Goal: Information Seeking & Learning: Learn about a topic

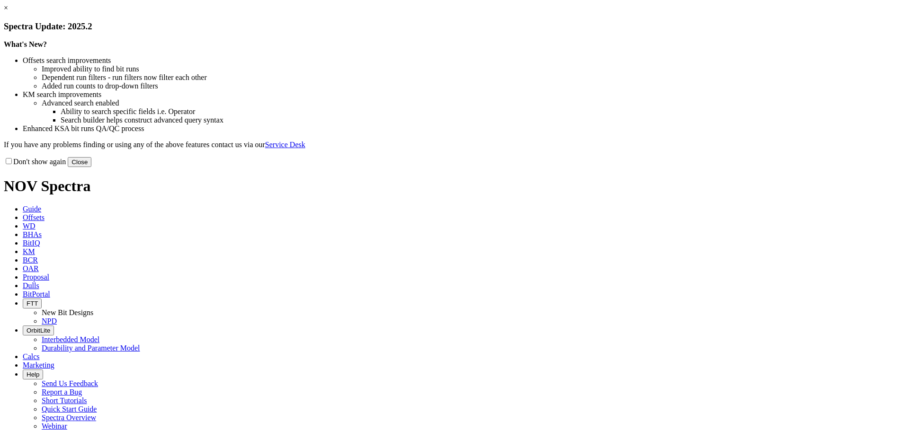
click at [91, 167] on button "Close" at bounding box center [80, 162] width 24 height 10
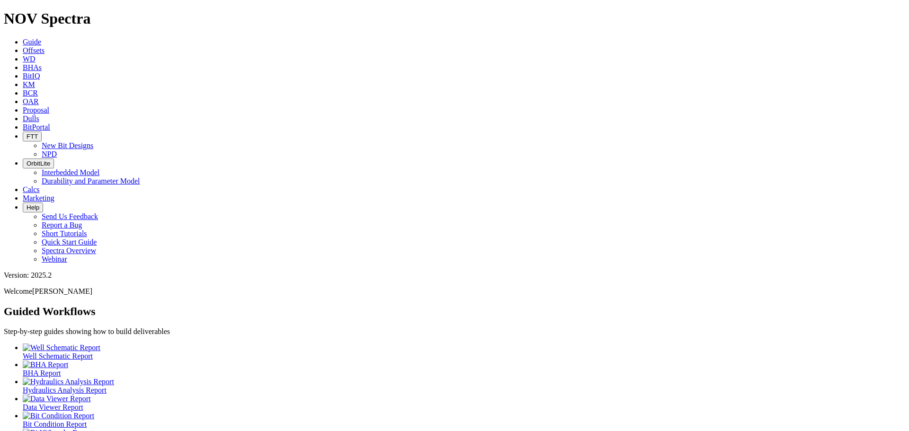
click at [39, 115] on link "Dulls" at bounding box center [31, 119] width 17 height 8
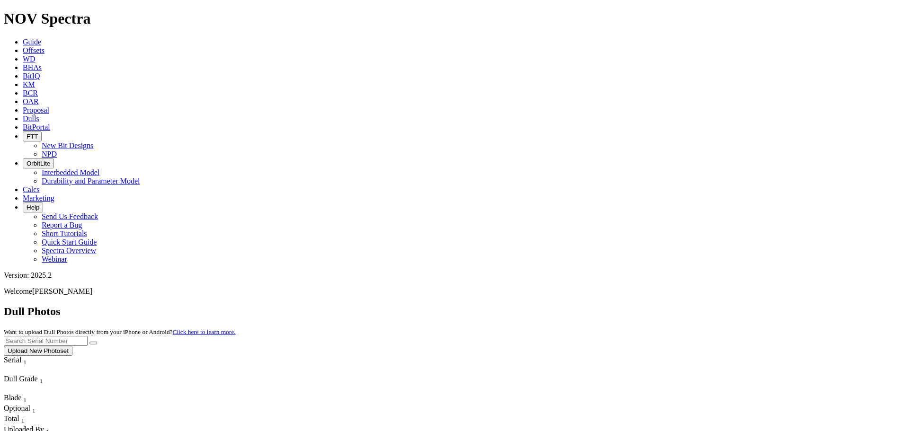
click at [88, 336] on input "text" at bounding box center [46, 341] width 84 height 10
type input "a312826"
click at [93, 343] on icon "submit" at bounding box center [93, 343] width 0 height 0
click at [72, 346] on button "Upload New Photoset" at bounding box center [38, 351] width 69 height 10
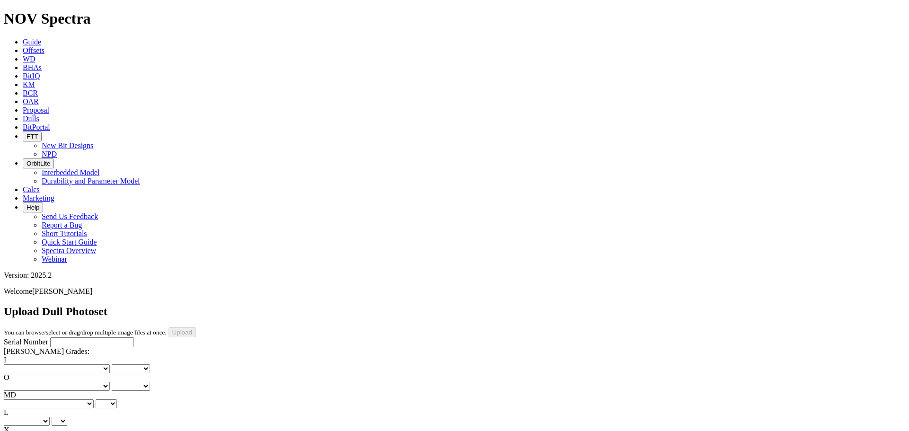
click at [64, 338] on input "Serial Number" at bounding box center [92, 343] width 84 height 10
type input "A312826"
click at [43, 365] on select "No lost, worn or damaged cutters 0 1 2 3 4 5 6 7 8 No diamond table left on any…" at bounding box center [57, 369] width 106 height 9
select select "number:2"
click at [19, 365] on select "No lost, worn or damaged cutters 0 1 2 3 4 5 6 7 8 No diamond table left on any…" at bounding box center [57, 369] width 106 height 9
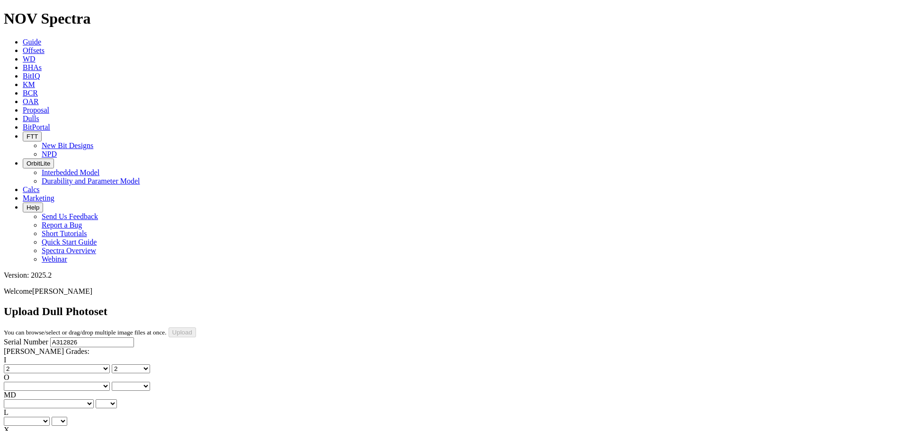
select select "number:2"
click at [86, 382] on select "No lost, worn or damaged cutters 0 1 2 3 4 5 6 7 8 No diamond table left on any…" at bounding box center [57, 386] width 106 height 9
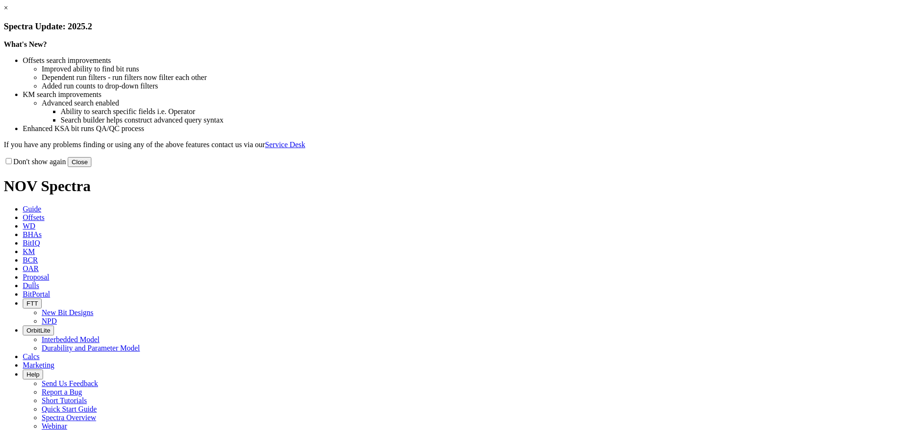
click at [91, 167] on button "Close" at bounding box center [80, 162] width 24 height 10
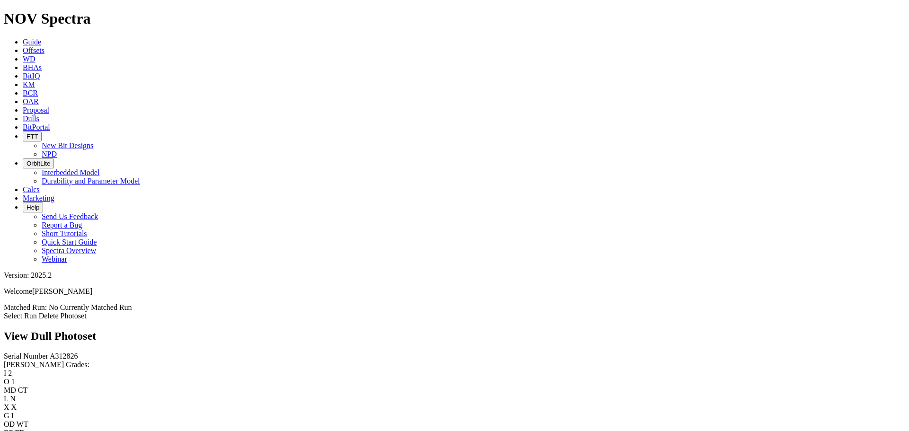
click at [75, 397] on select "No lost, worn or damaged cutters 0 1 2 3 4 5 6 7 8 No diamond table left on any…" at bounding box center [57, 401] width 106 height 9
select select "number:2"
click at [67, 397] on select "No lost, worn or damaged cutters 0 1 2 3 4 5 6 7 8 No diamond table left on any…" at bounding box center [57, 401] width 106 height 9
select select "number:2"
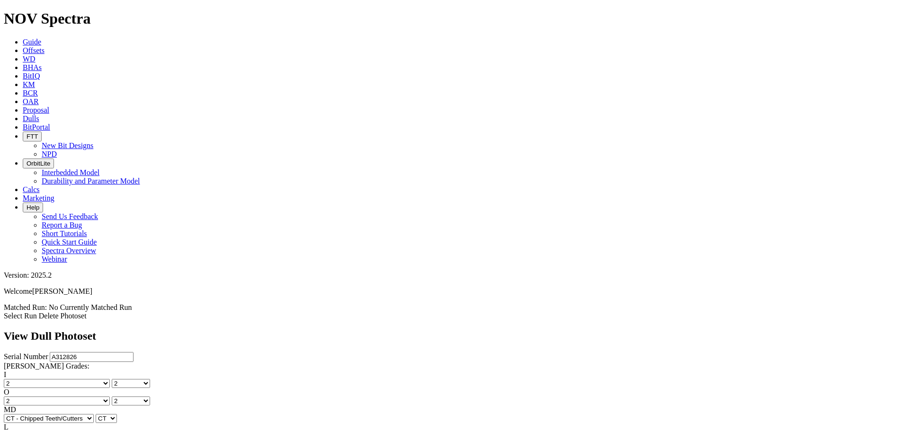
click at [37, 312] on link "Select Run" at bounding box center [20, 316] width 33 height 8
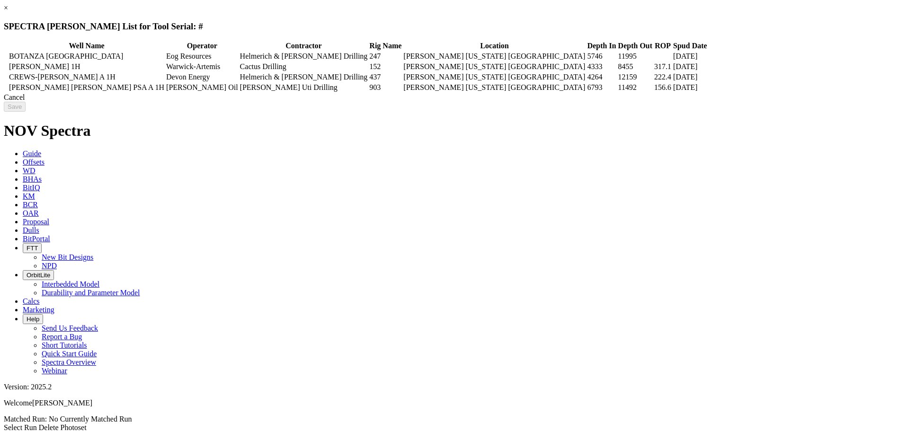
click at [5, 56] on icon at bounding box center [5, 56] width 0 height 0
click at [26, 112] on input "Save" at bounding box center [15, 107] width 22 height 10
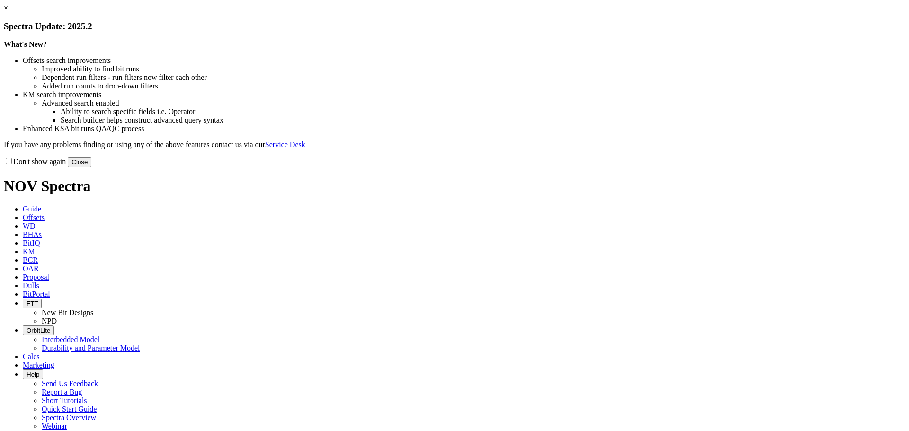
select select "New Bit Design"
click at [91, 167] on button "Close" at bounding box center [80, 162] width 24 height 10
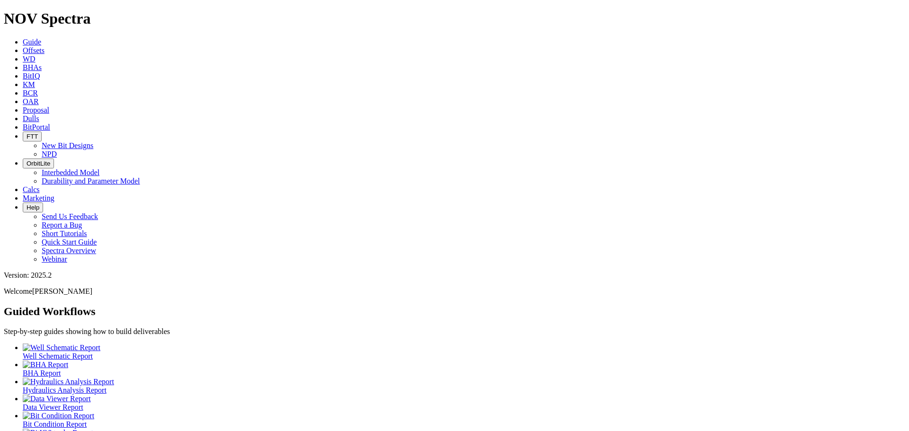
click at [23, 46] on icon at bounding box center [23, 50] width 0 height 8
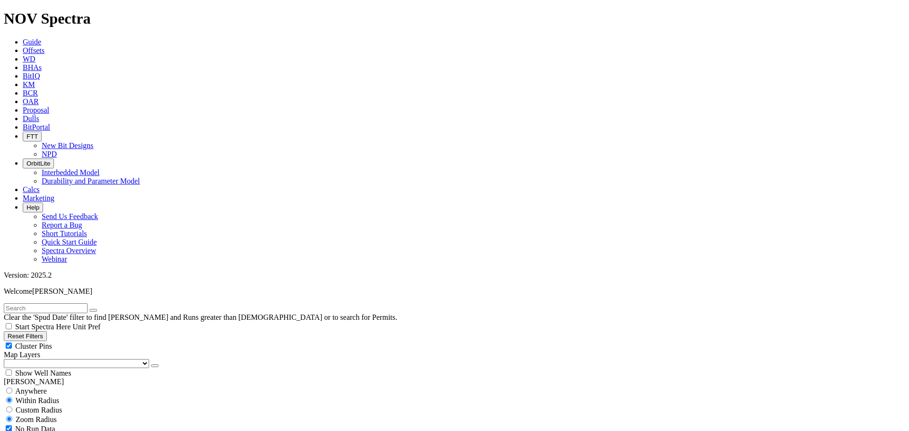
click at [30, 304] on input "text" at bounding box center [46, 309] width 84 height 10
type input "south lake"
click at [52, 304] on input "south lake" at bounding box center [46, 309] width 84 height 10
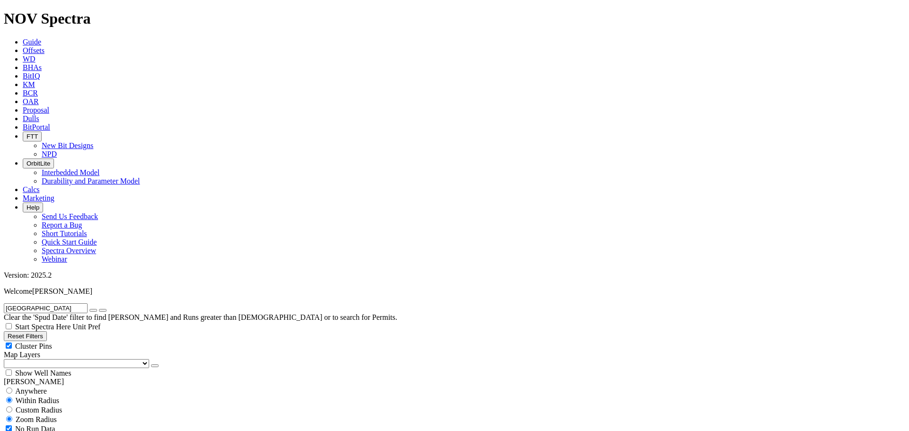
click at [93, 311] on icon "button" at bounding box center [93, 311] width 0 height 0
select select "8.75"
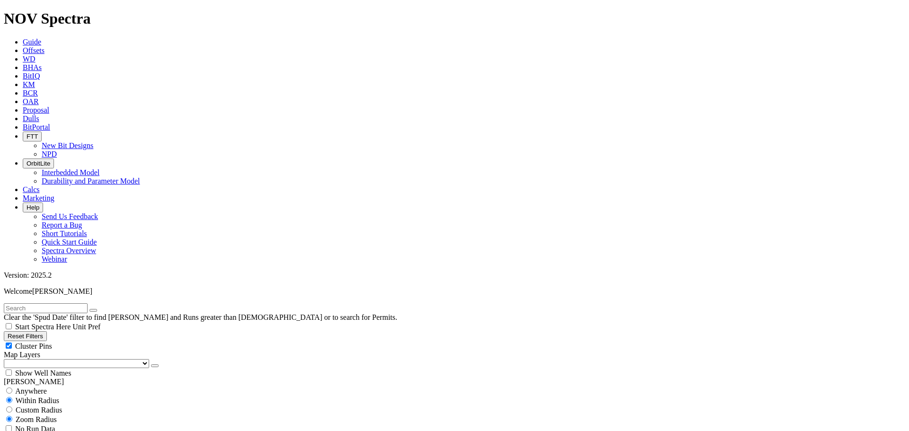
checkbox input "false"
select select "? number:8.75 ?"
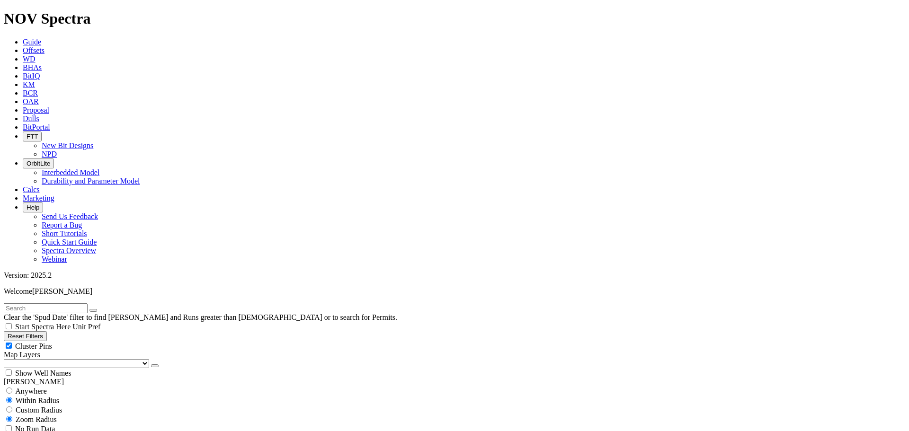
type input "4000"
type input "5"
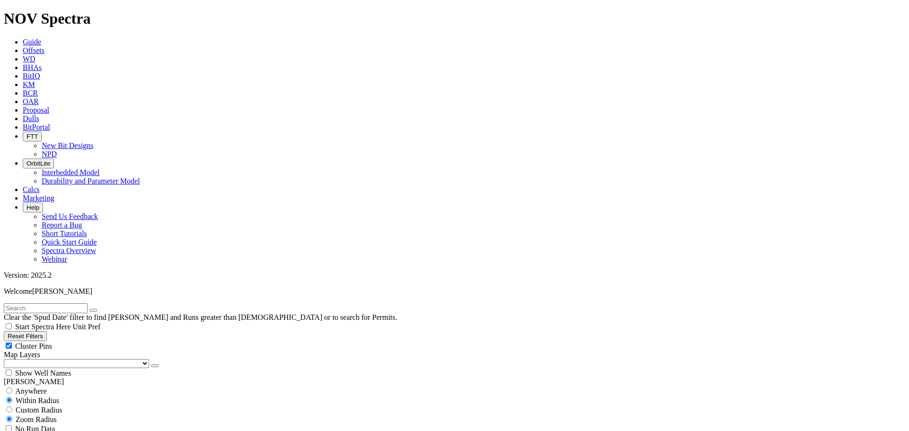
type input "5500"
drag, startPoint x: 58, startPoint y: 284, endPoint x: 77, endPoint y: 285, distance: 18.5
type input "4000"
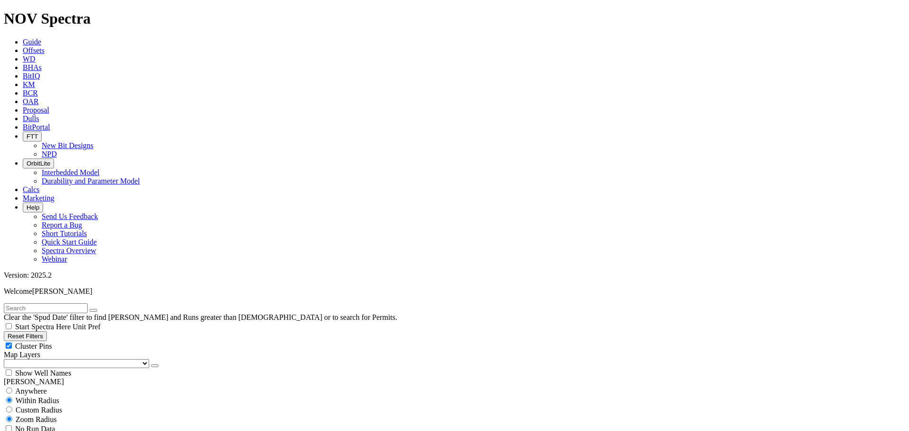
type input "4000"
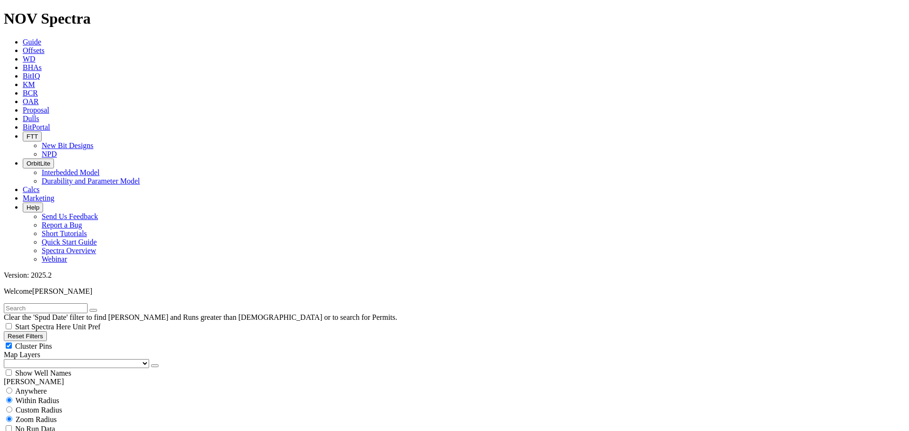
select select
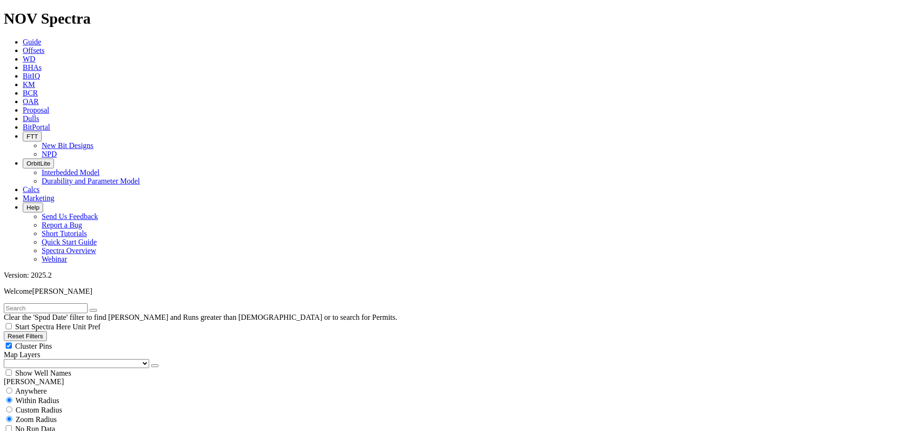
scroll to position [101, 0]
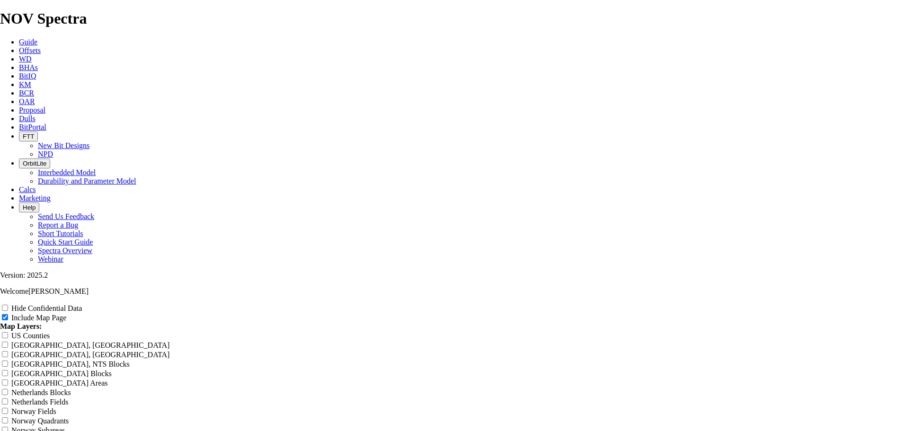
scroll to position [1547, 0]
